Goal: Navigation & Orientation: Find specific page/section

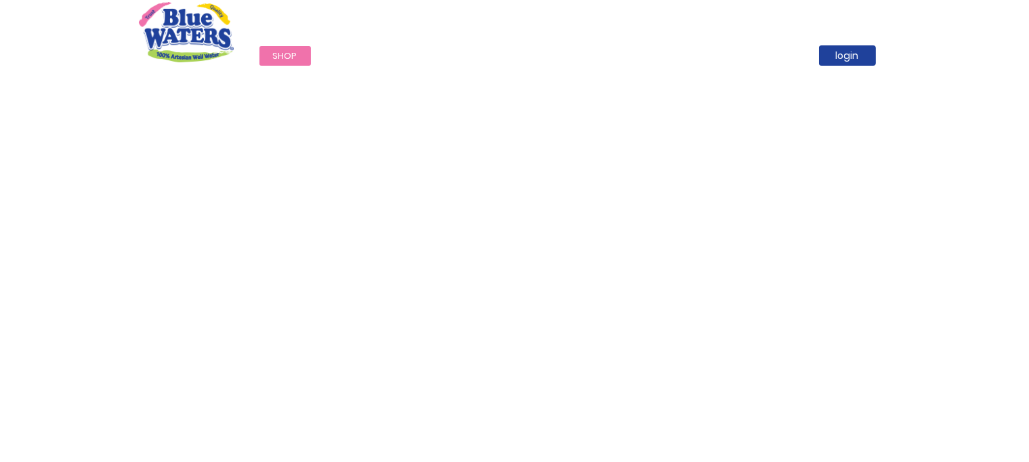
click at [0, 0] on link "Menu" at bounding box center [0, 0] width 0 height 0
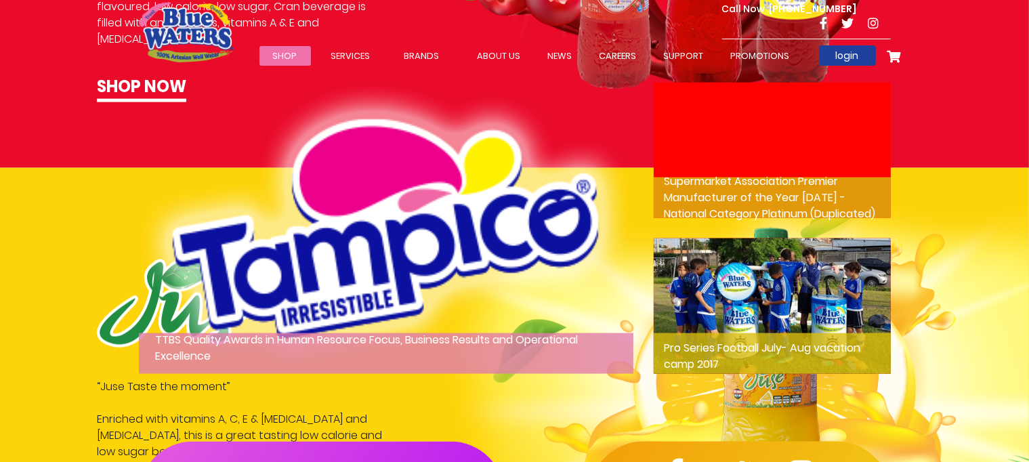
scroll to position [1860, 0]
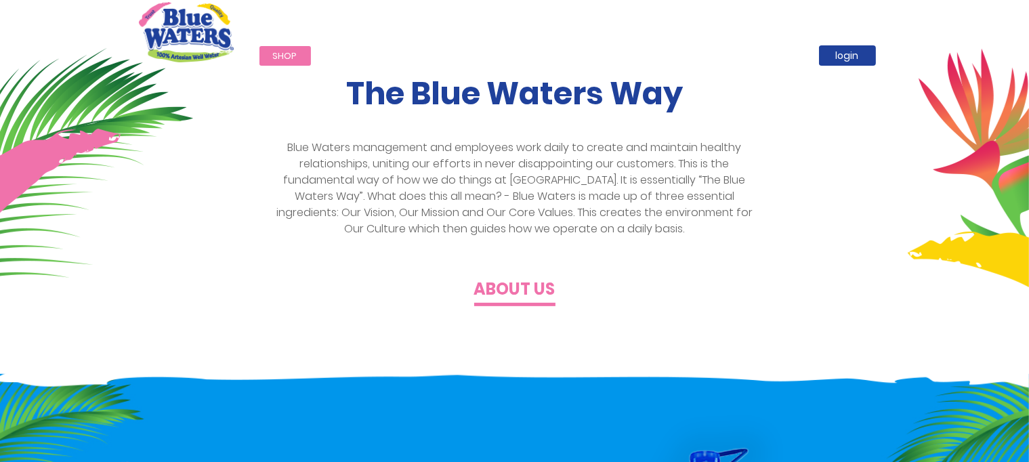
scroll to position [437, 0]
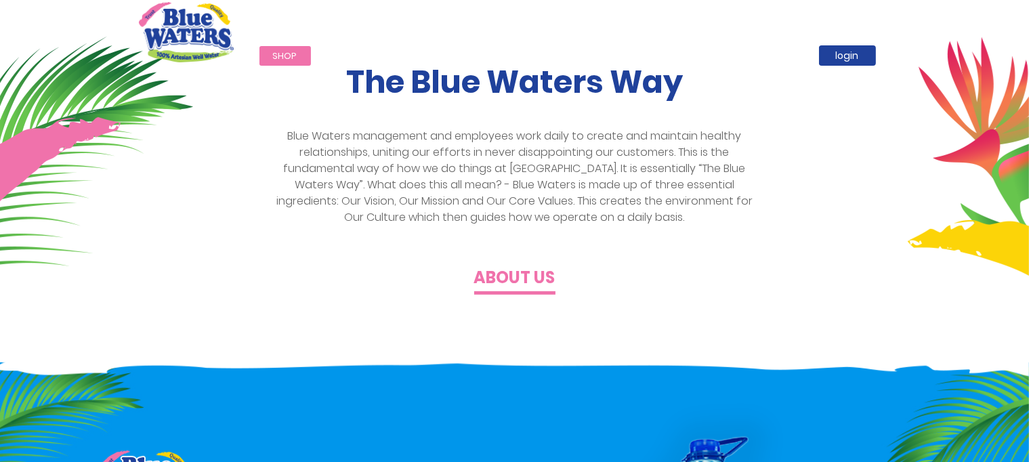
click at [0, 0] on img at bounding box center [0, 0] width 0 height 0
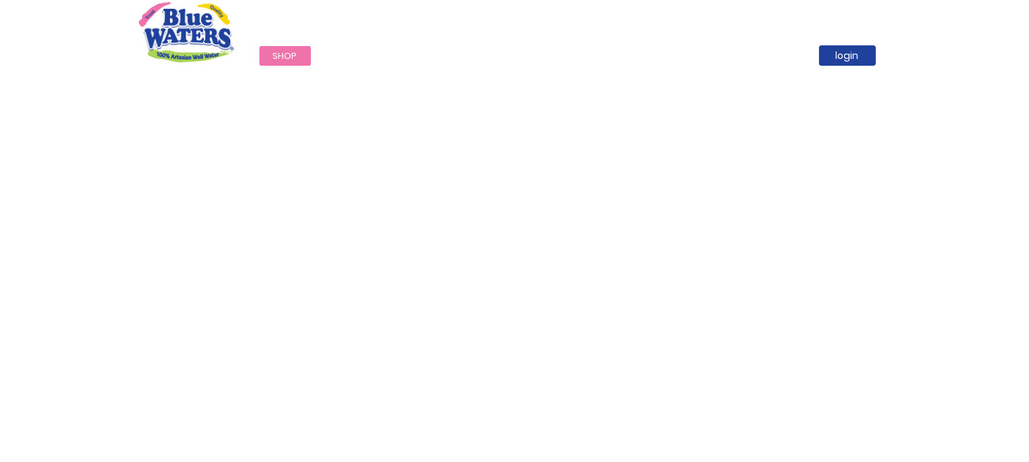
scroll to position [0, 0]
click at [0, 0] on span "Toggle Nav" at bounding box center [0, 0] width 0 height 0
click at [0, 0] on link "Menu" at bounding box center [0, 0] width 0 height 0
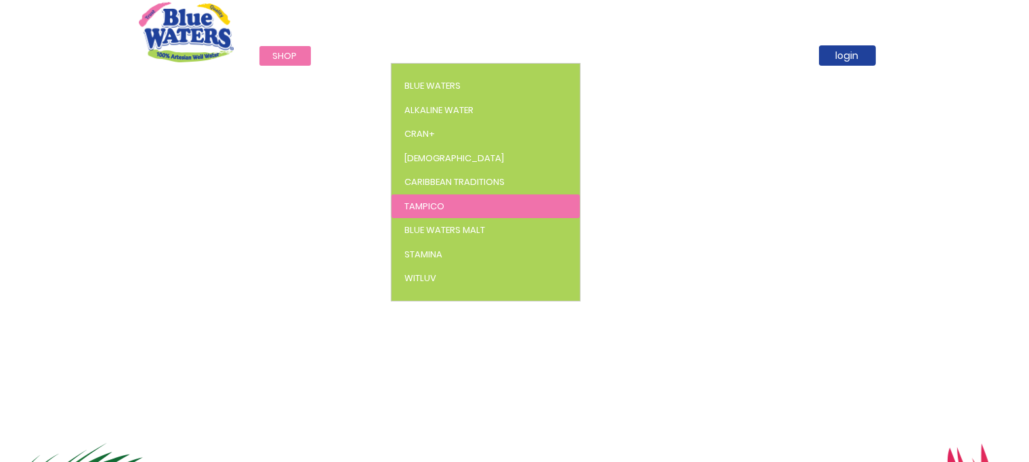
click at [405, 213] on span "Tampico" at bounding box center [425, 206] width 40 height 13
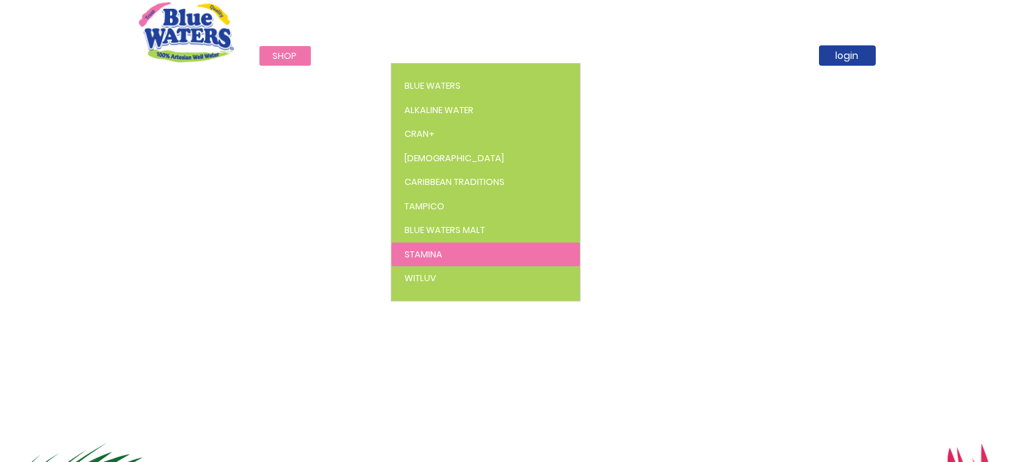
click at [405, 261] on span "Stamina" at bounding box center [424, 254] width 38 height 13
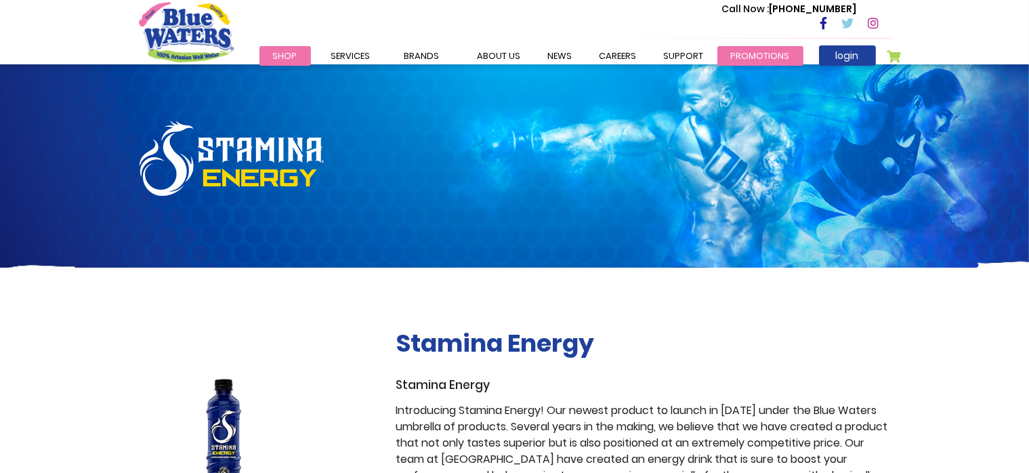
click at [717, 66] on link "Promotions" at bounding box center [760, 56] width 86 height 20
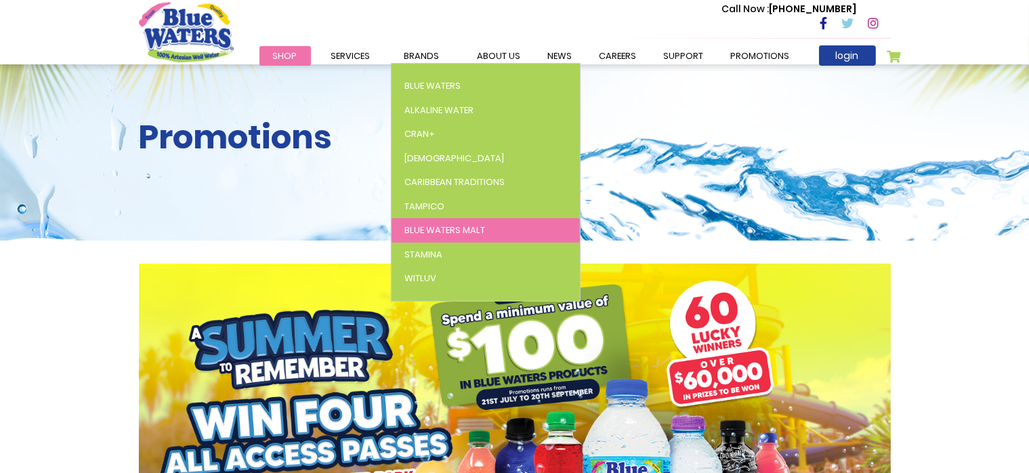
click at [485, 228] on span "Blue Waters Malt" at bounding box center [445, 229] width 81 height 13
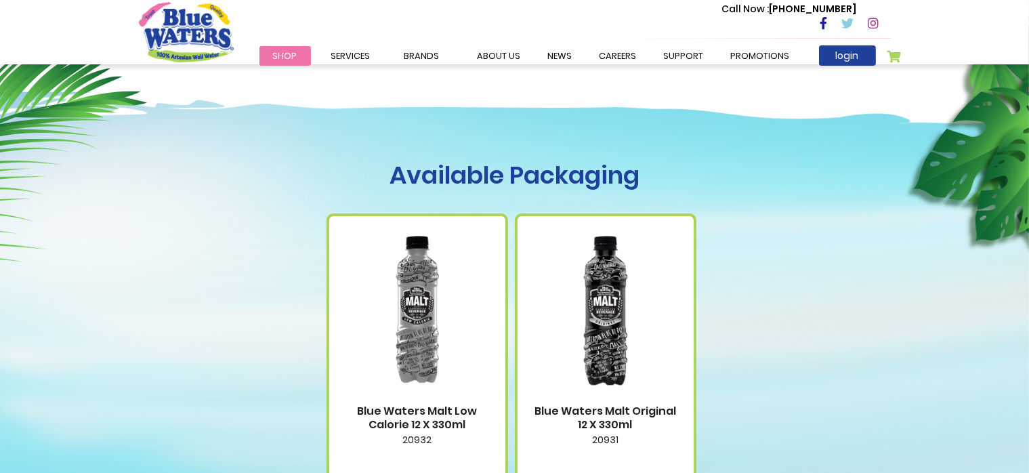
scroll to position [542, 0]
